Goal: Contribute content

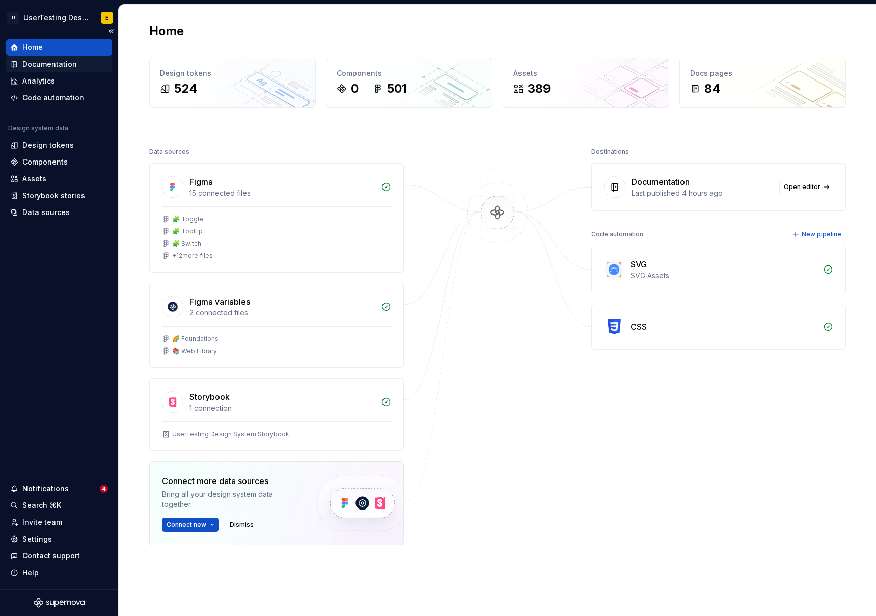
click at [52, 63] on div "Documentation" at bounding box center [49, 64] width 55 height 10
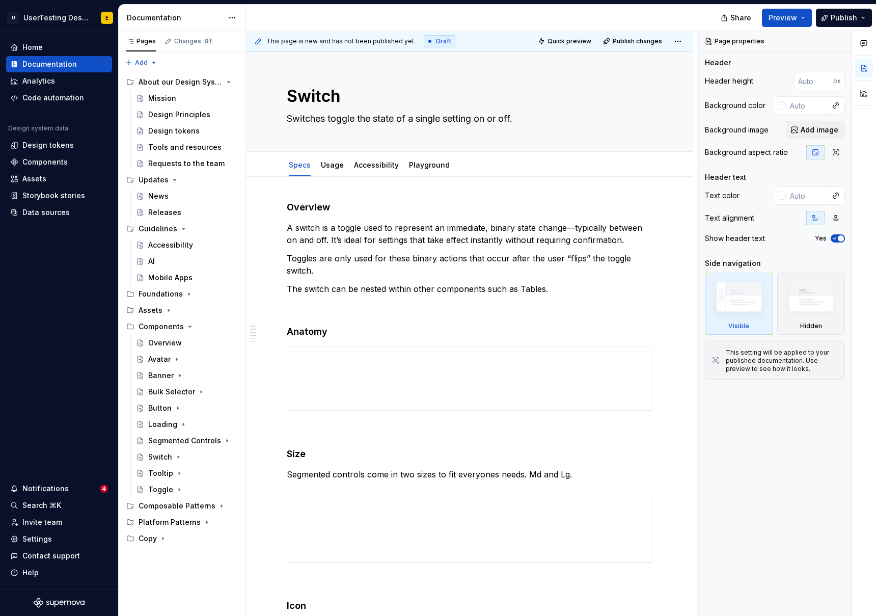
type textarea "*"
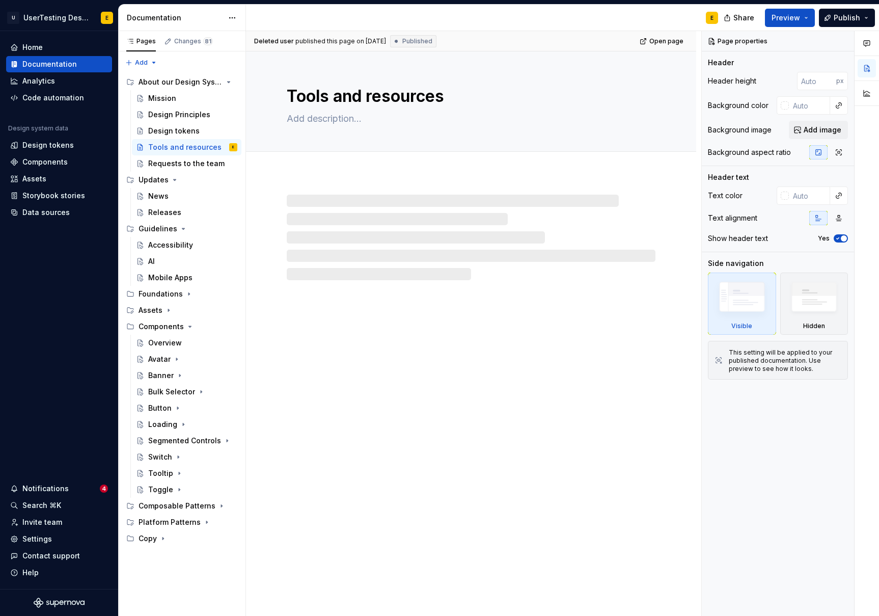
type textarea "*"
